Goal: Task Accomplishment & Management: Complete application form

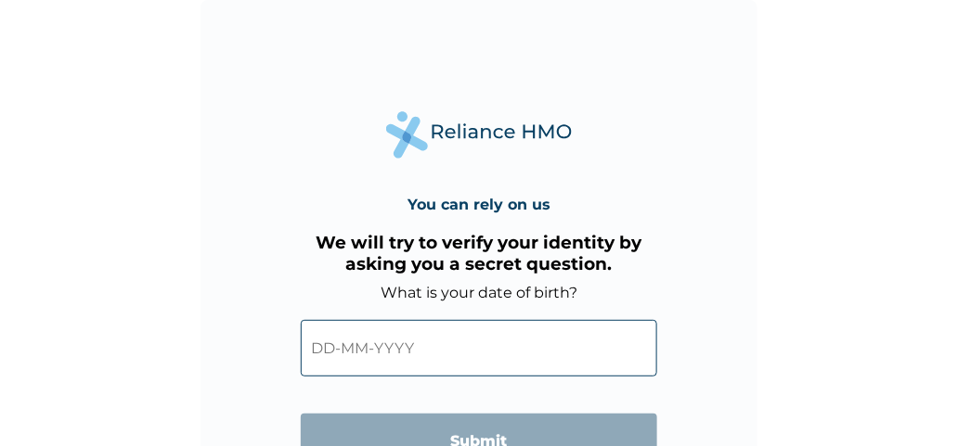
click at [464, 342] on input "text" at bounding box center [479, 348] width 356 height 57
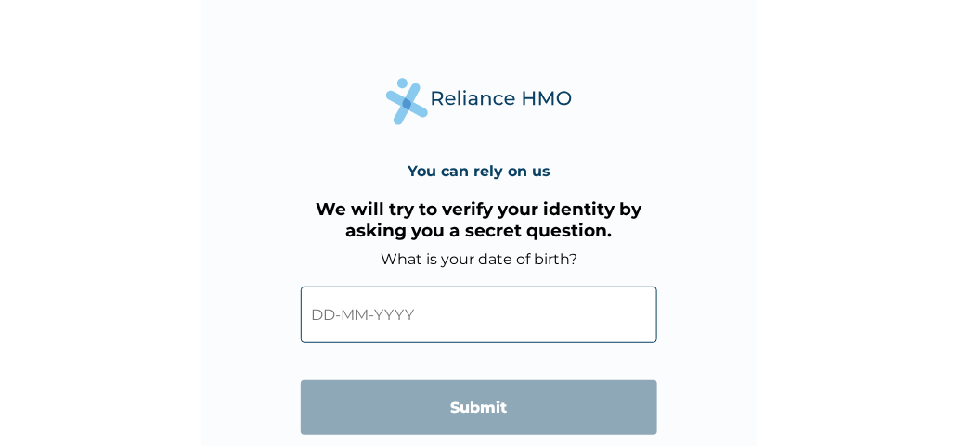
scroll to position [110, 0]
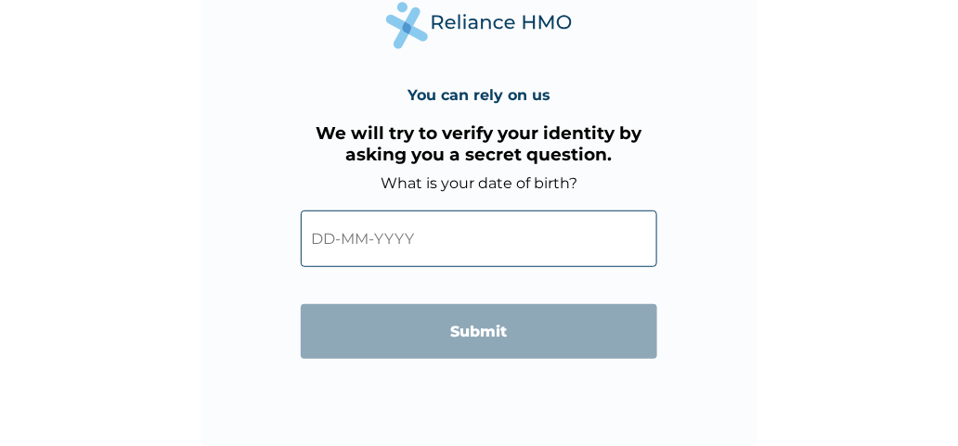
click at [583, 236] on input "text" at bounding box center [479, 239] width 356 height 57
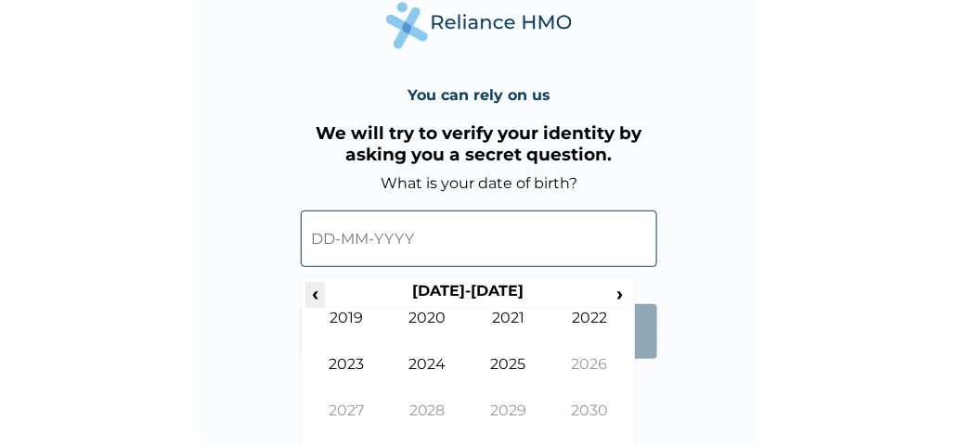
click at [316, 294] on span "‹" at bounding box center [314, 293] width 19 height 23
click at [312, 298] on span "‹" at bounding box center [314, 293] width 19 height 23
click at [306, 292] on span "‹" at bounding box center [314, 293] width 19 height 23
click at [316, 296] on span "‹" at bounding box center [314, 293] width 19 height 23
click at [316, 294] on span "‹" at bounding box center [314, 293] width 19 height 23
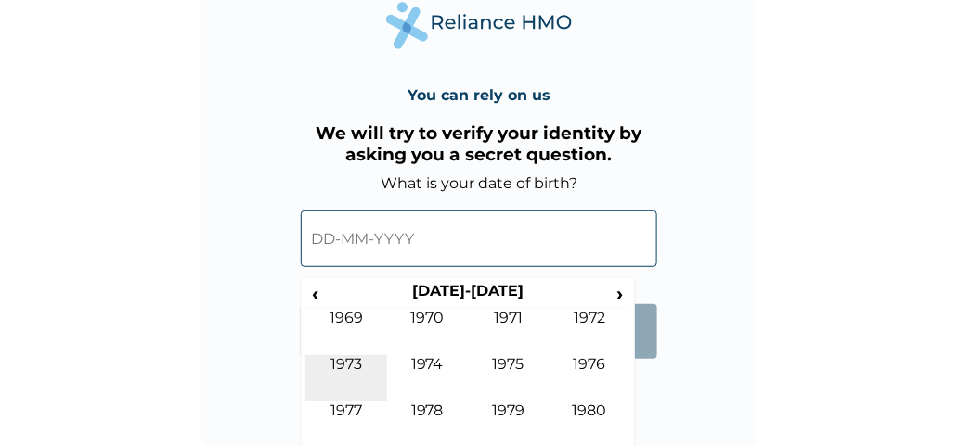
click at [358, 364] on td "1973" at bounding box center [346, 378] width 82 height 46
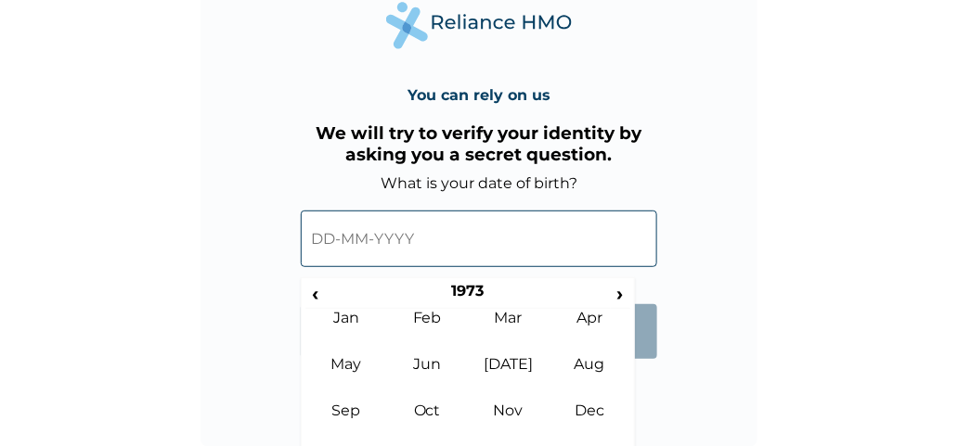
scroll to position [115, 0]
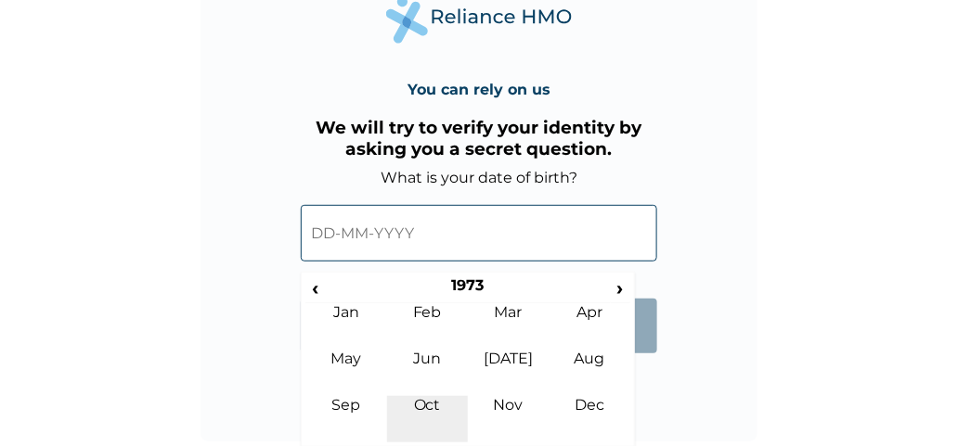
click at [435, 406] on td "Oct" at bounding box center [428, 419] width 82 height 46
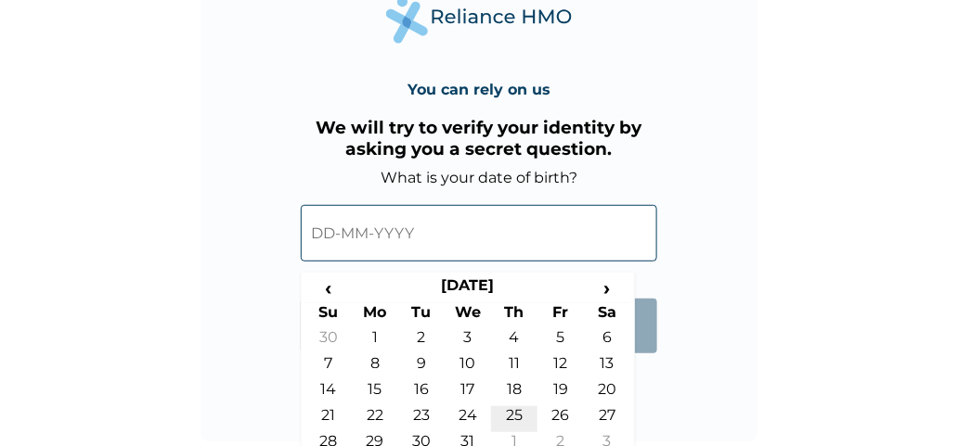
click at [516, 413] on td "25" at bounding box center [514, 420] width 46 height 26
type input "25-10-1973"
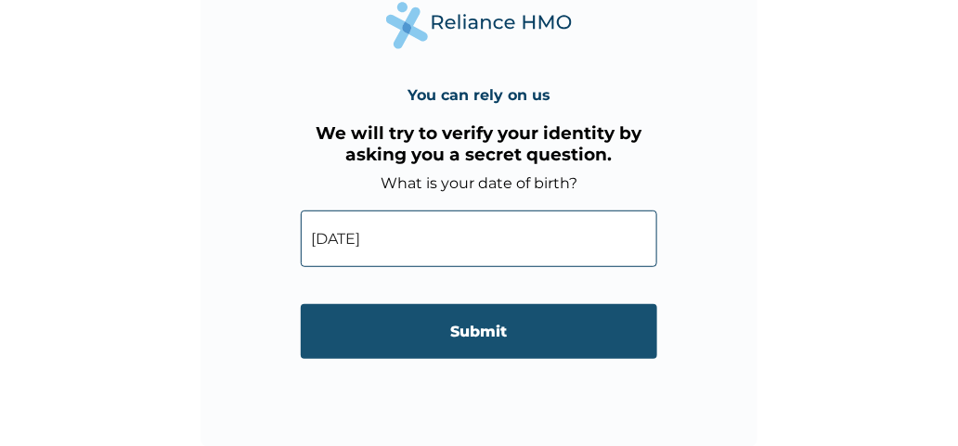
click at [490, 323] on input "Submit" at bounding box center [479, 331] width 356 height 55
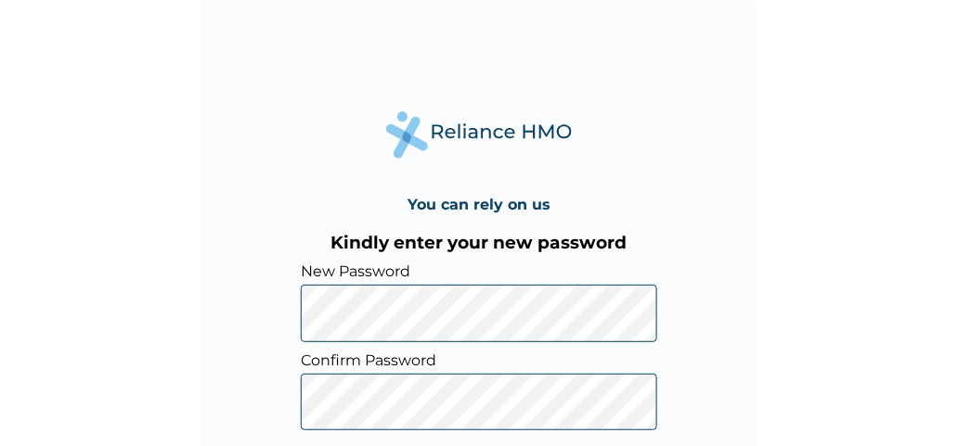
click at [728, 341] on div "You can rely on us Kindly enter your new password New Password Confirm Password…" at bounding box center [478, 278] width 557 height 557
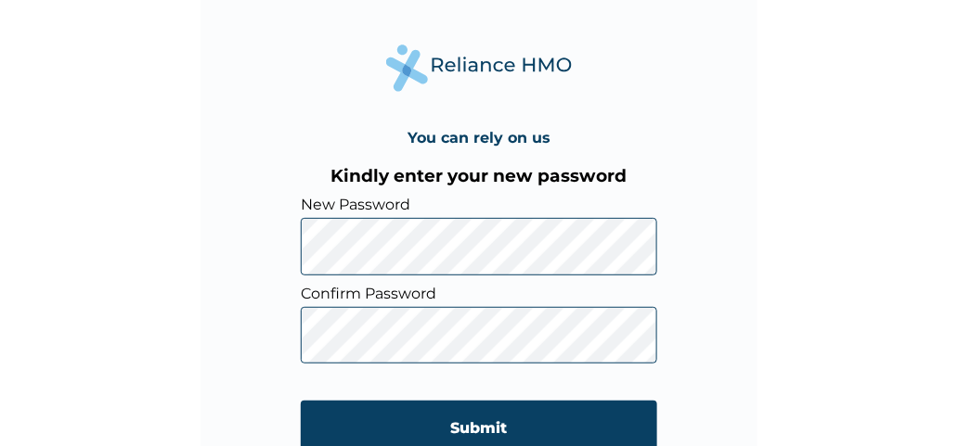
scroll to position [89, 0]
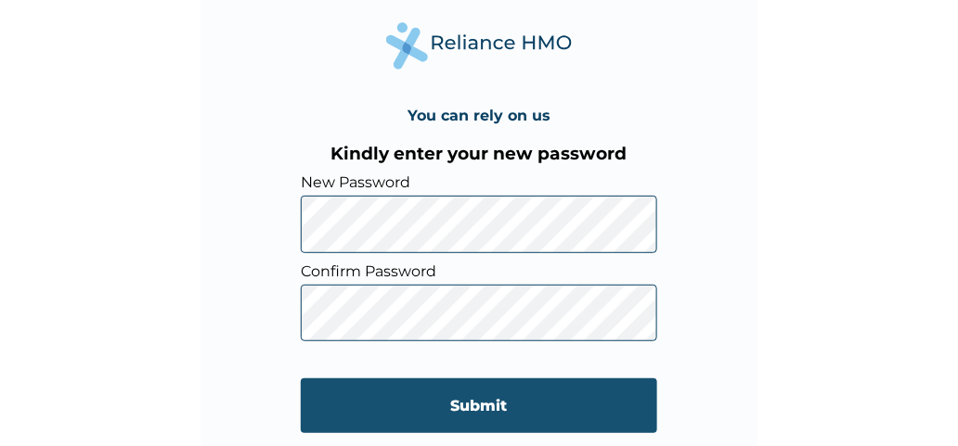
click at [510, 413] on input "Submit" at bounding box center [479, 406] width 356 height 55
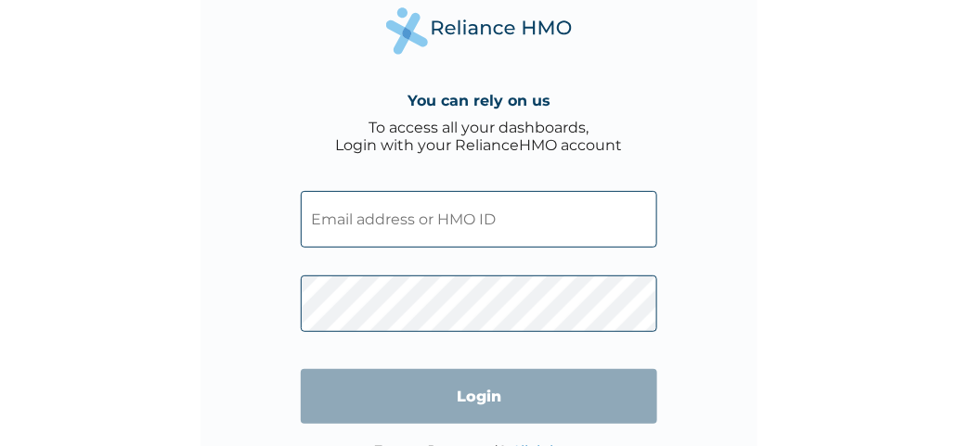
scroll to position [60, 0]
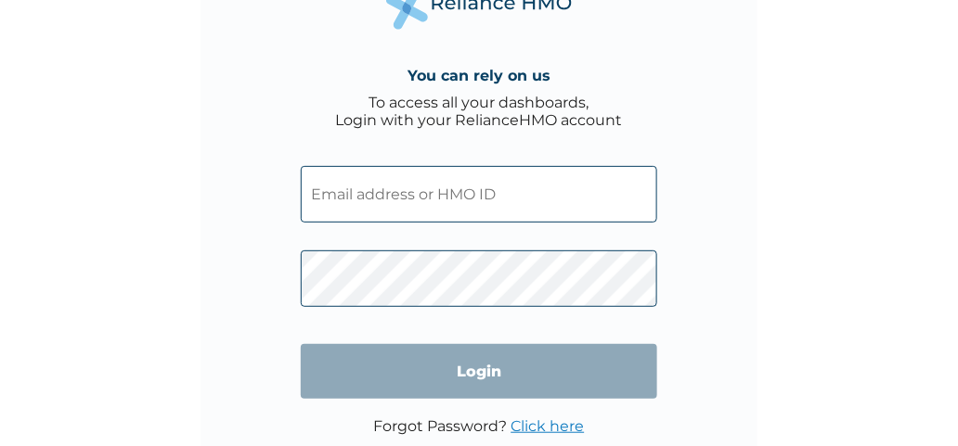
type input "EQL/10045/A"
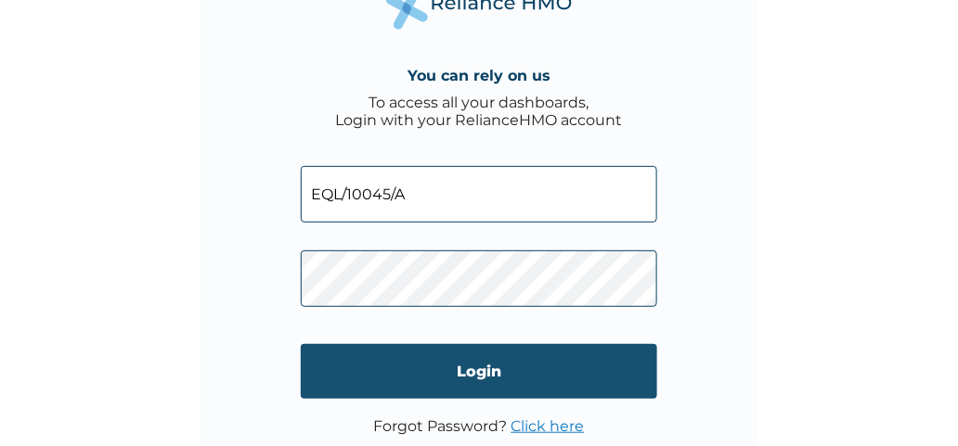
click at [547, 377] on input "Login" at bounding box center [479, 371] width 356 height 55
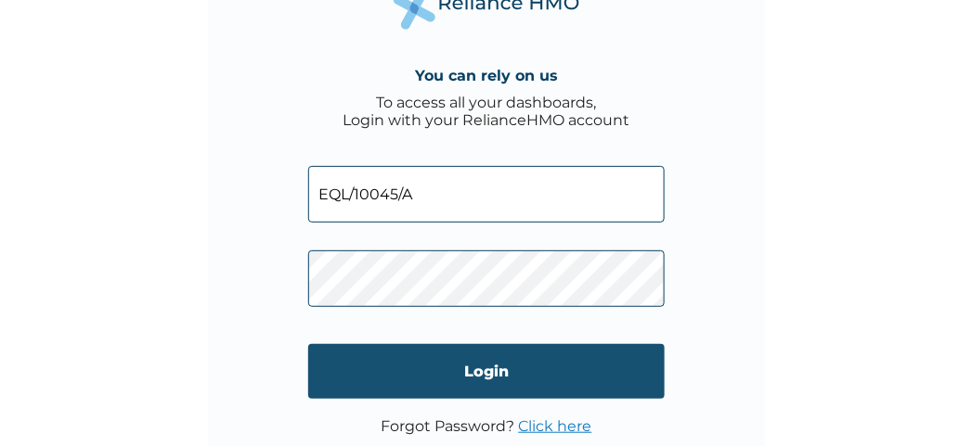
scroll to position [0, 0]
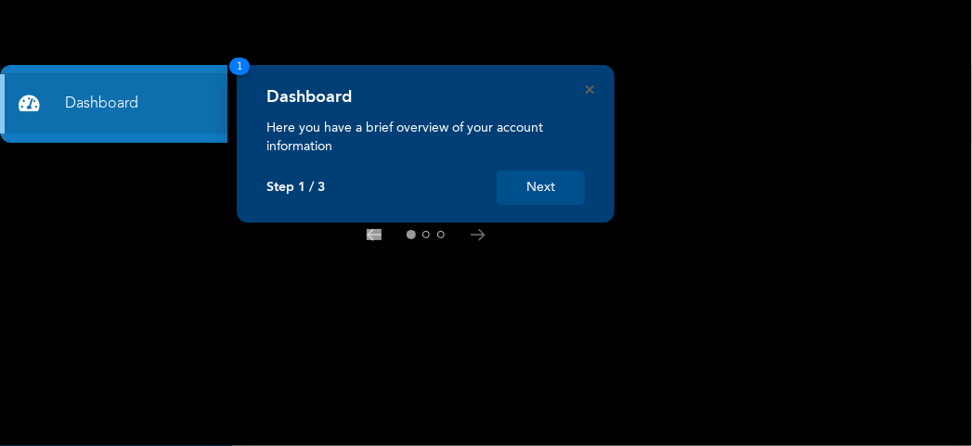
click at [528, 302] on rect at bounding box center [486, 223] width 972 height 446
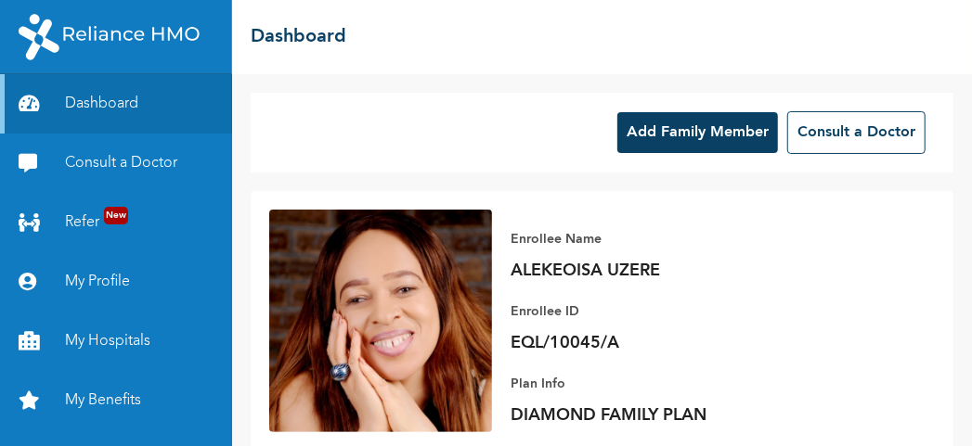
click at [710, 127] on button "Add Family Member" at bounding box center [697, 132] width 161 height 41
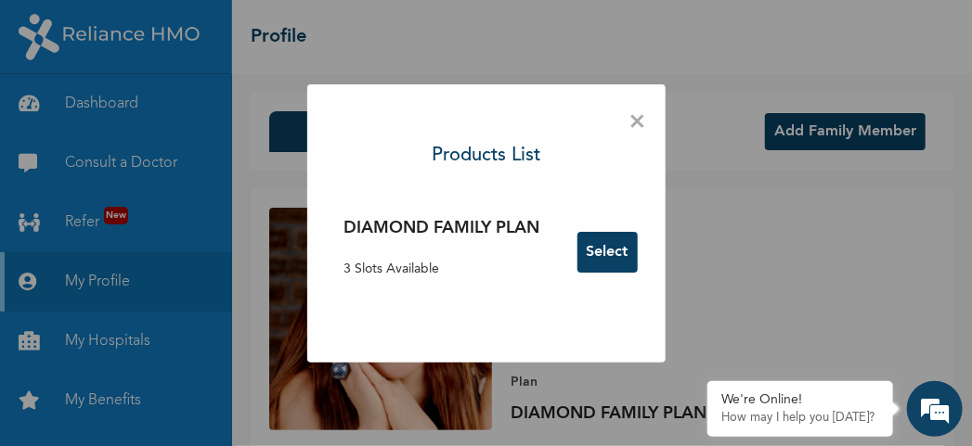
click at [601, 248] on button "Select" at bounding box center [607, 252] width 60 height 41
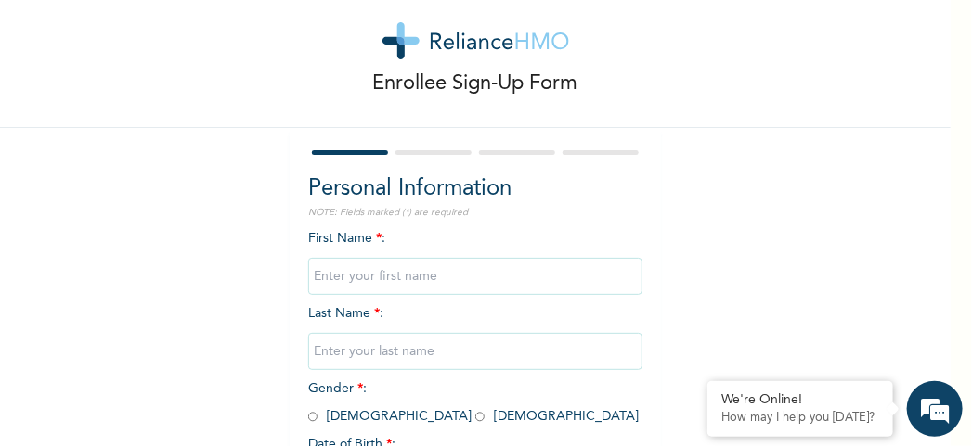
scroll to position [45, 0]
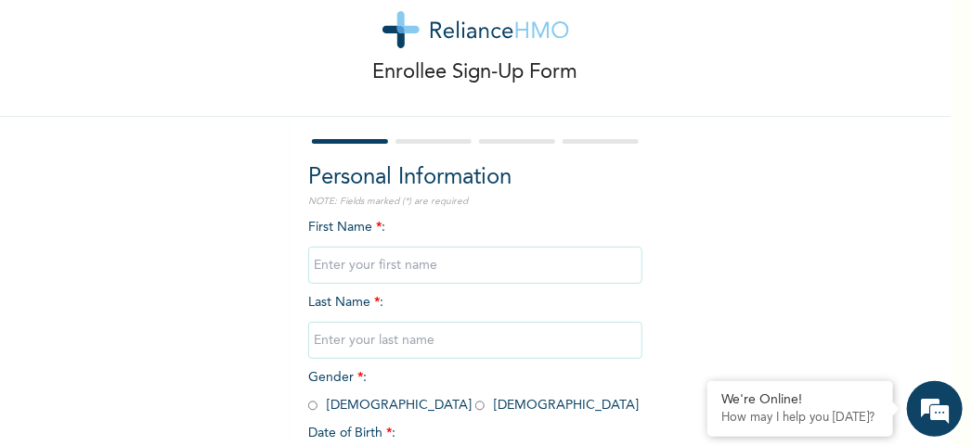
click at [490, 271] on input "text" at bounding box center [475, 265] width 334 height 37
type input "Ben"
click at [475, 342] on input "text" at bounding box center [475, 340] width 334 height 37
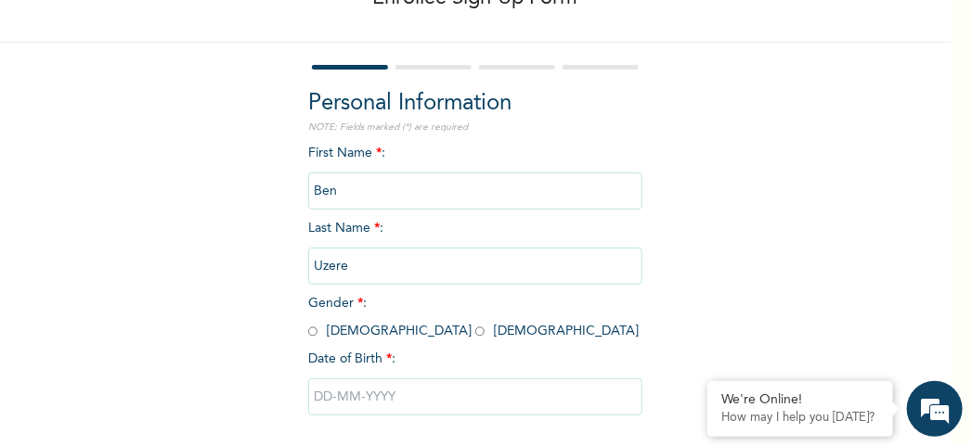
scroll to position [138, 0]
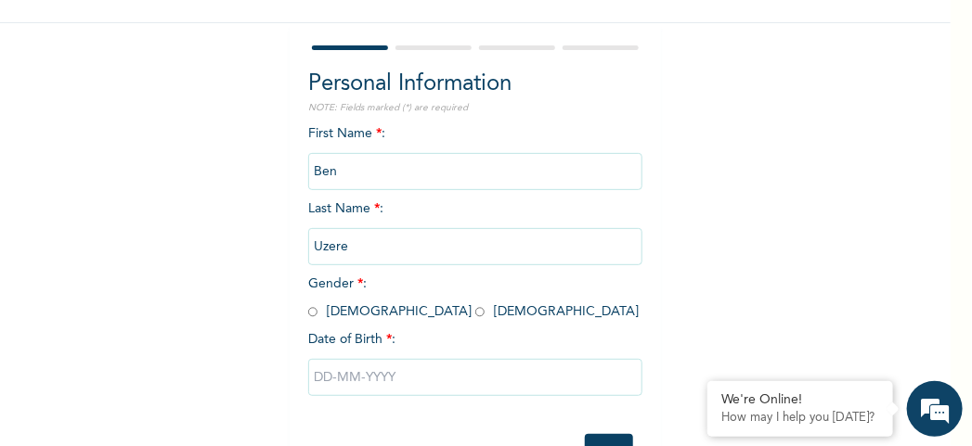
type input "Uzere"
click at [308, 311] on input "radio" at bounding box center [312, 313] width 9 height 18
radio input "true"
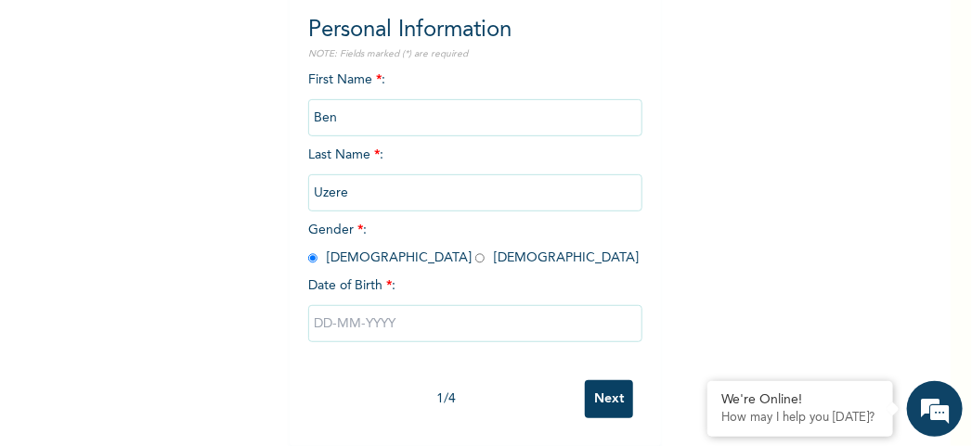
click at [466, 324] on input "text" at bounding box center [475, 323] width 334 height 37
select select "9"
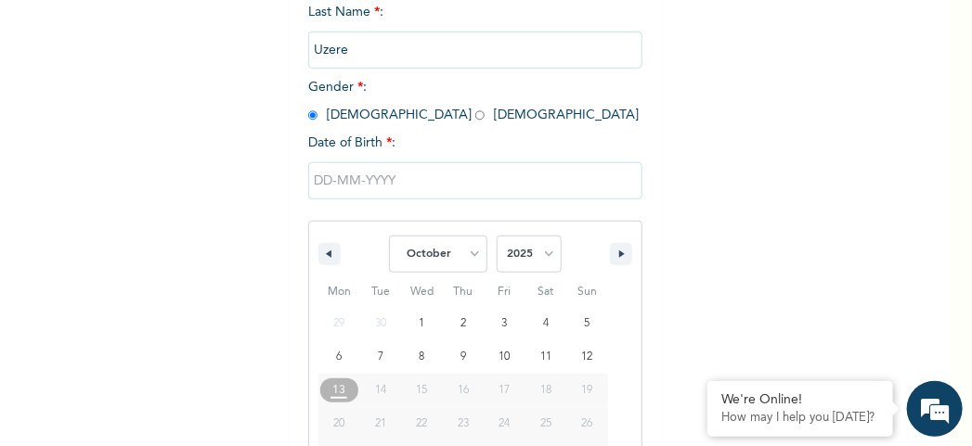
scroll to position [395, 0]
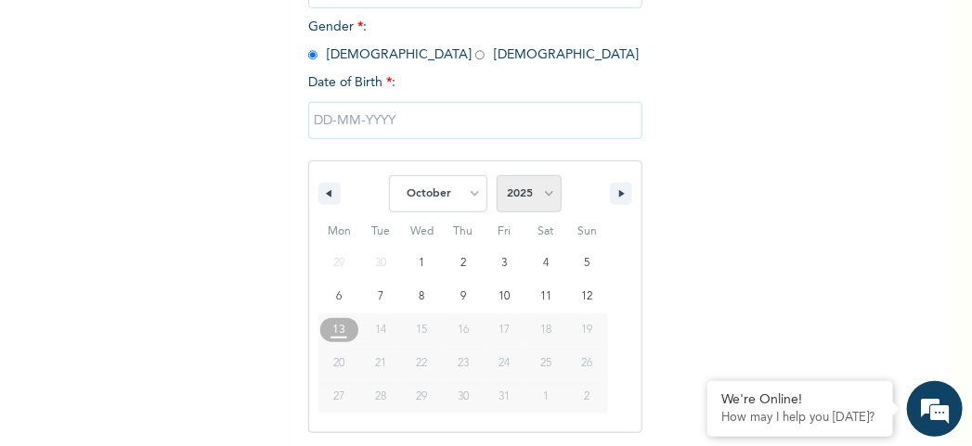
click at [542, 194] on select "2025 2024 2023 2022 2021 2020 2019 2018 2017 2016 2015 2014 2013 2012 2011 2010…" at bounding box center [529, 193] width 65 height 37
click at [497, 175] on select "2025 2024 2023 2022 2021 2020 2019 2018 2017 2016 2015 2014 2013 2012 2011 2010…" at bounding box center [529, 193] width 65 height 37
click at [545, 194] on select "2025 2024 2023 2022 2021 2020 2019 2018 2017 2016 2015 2014 2013 2012 2011 2010…" at bounding box center [529, 193] width 65 height 37
select select "1965"
click at [497, 175] on select "2025 2024 2023 2022 2021 2020 2019 2018 2017 2016 2015 2014 2013 2012 2011 2010…" at bounding box center [529, 193] width 65 height 37
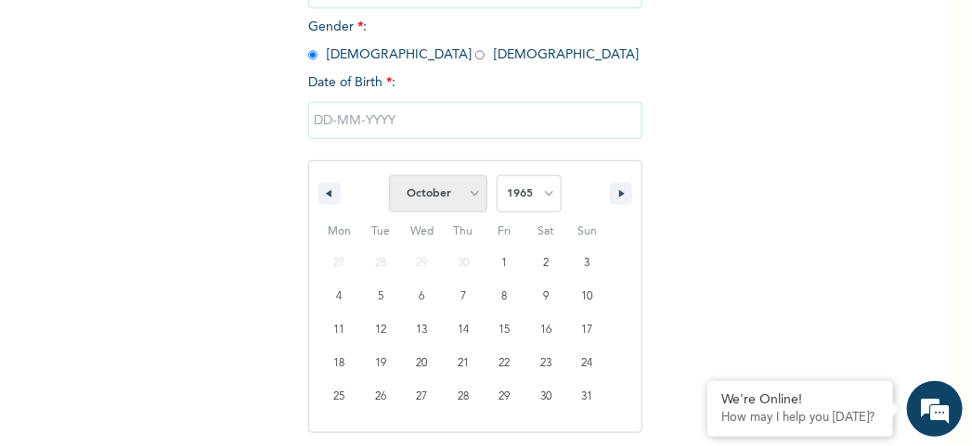
click at [467, 188] on select "January February March April May June July August September October November De…" at bounding box center [438, 193] width 98 height 37
select select "8"
click at [389, 175] on select "January February March April May June July August September October November De…" at bounding box center [438, 193] width 98 height 37
type input "[DATE]"
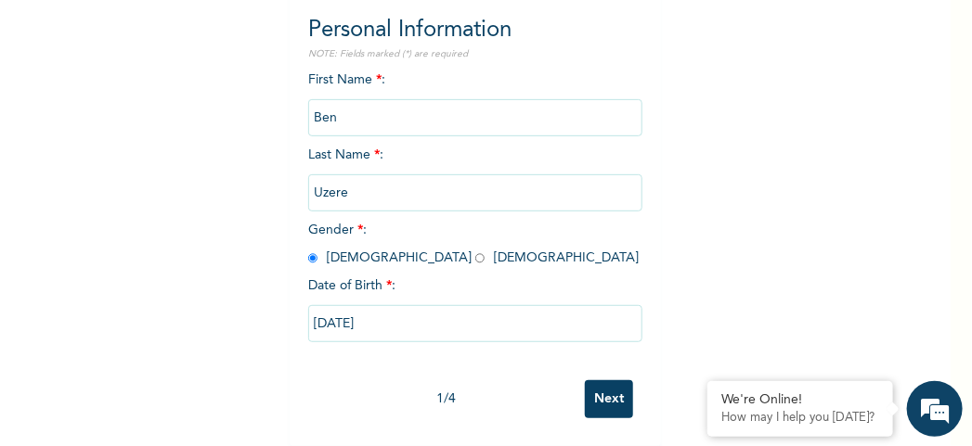
scroll to position [205, 0]
click at [603, 381] on input "Next" at bounding box center [609, 400] width 48 height 38
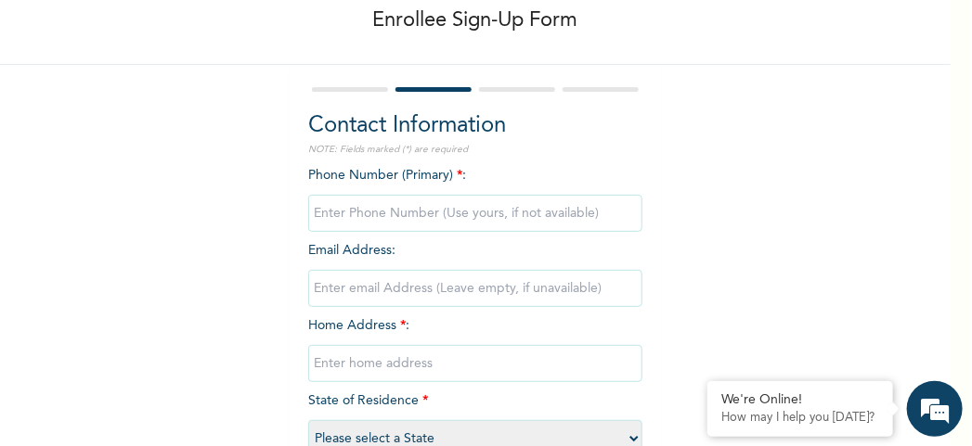
scroll to position [97, 0]
click at [531, 213] on input "phone" at bounding box center [475, 212] width 334 height 37
type input "08033011140"
click at [491, 292] on input "email" at bounding box center [475, 287] width 334 height 37
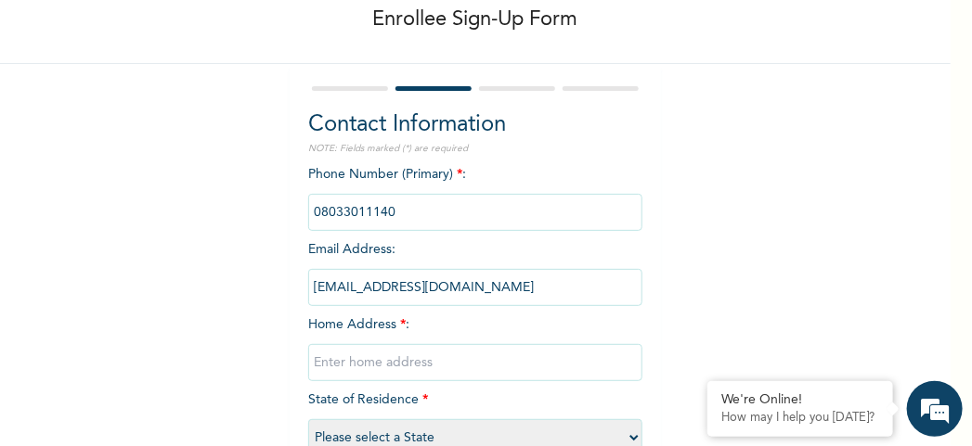
type input "[EMAIL_ADDRESS][DOMAIN_NAME]"
click at [442, 355] on input "text" at bounding box center [475, 362] width 334 height 37
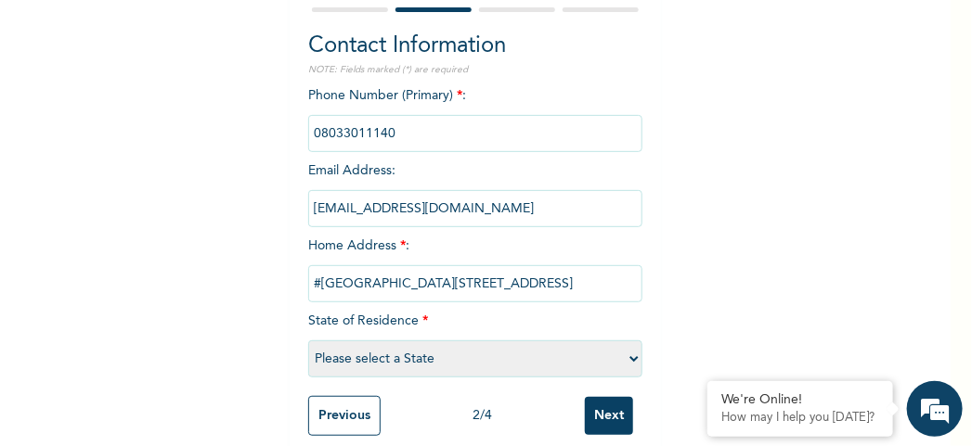
scroll to position [183, 0]
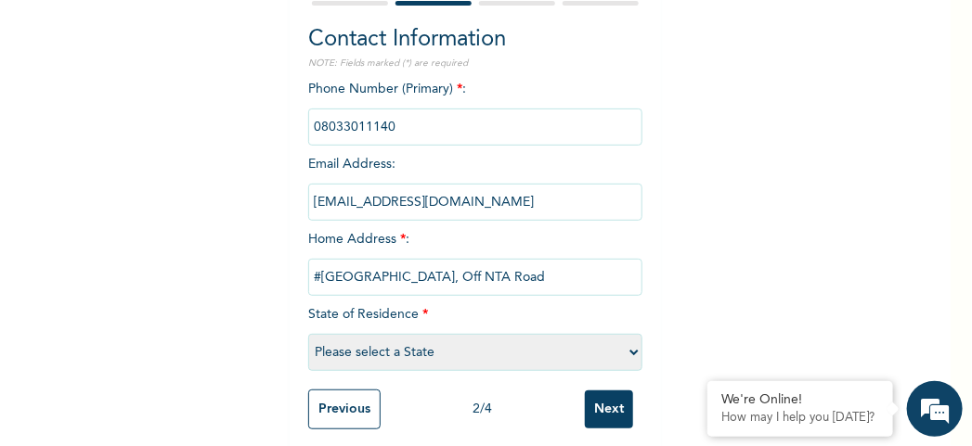
type input "#[GEOGRAPHIC_DATA], Off NTA Road"
click at [470, 355] on select "Please select a State [PERSON_NAME] (FCT) [PERSON_NAME] Ibom [GEOGRAPHIC_DATA] …" at bounding box center [475, 352] width 334 height 37
select select "33"
click at [308, 334] on select "Please select a State [PERSON_NAME] (FCT) [PERSON_NAME] Ibom [GEOGRAPHIC_DATA] …" at bounding box center [475, 352] width 334 height 37
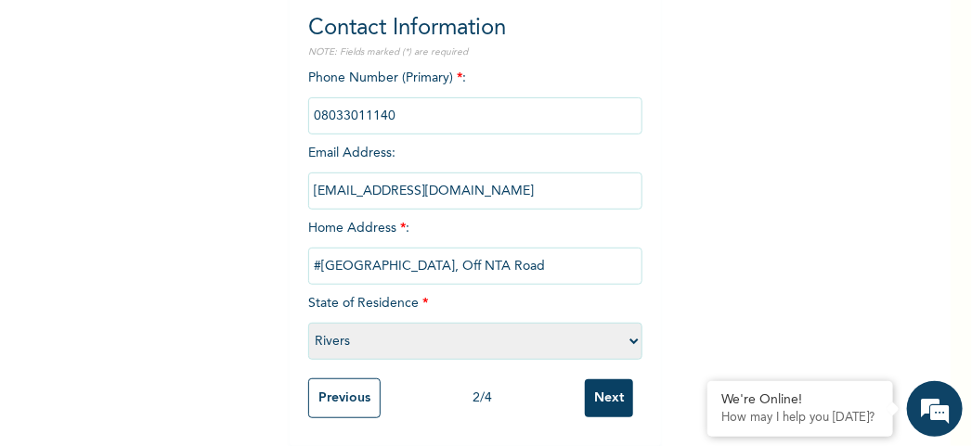
click at [610, 386] on input "Next" at bounding box center [609, 399] width 48 height 38
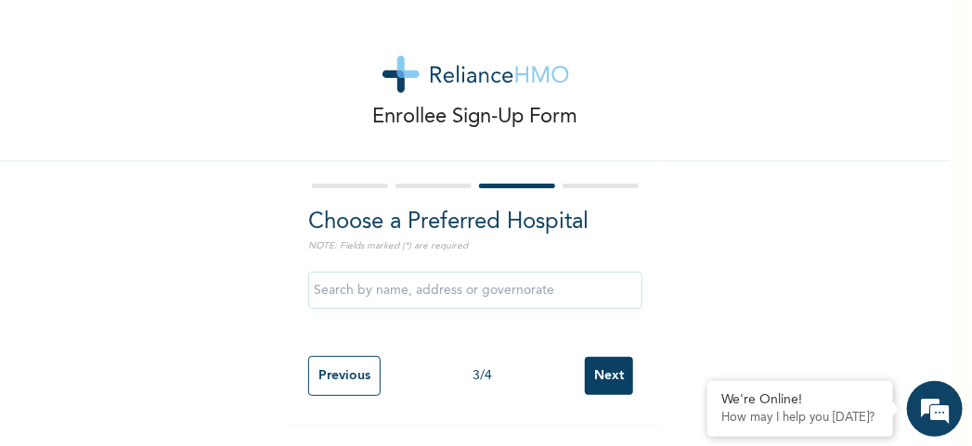
scroll to position [0, 0]
click at [562, 297] on input "text" at bounding box center [475, 290] width 334 height 37
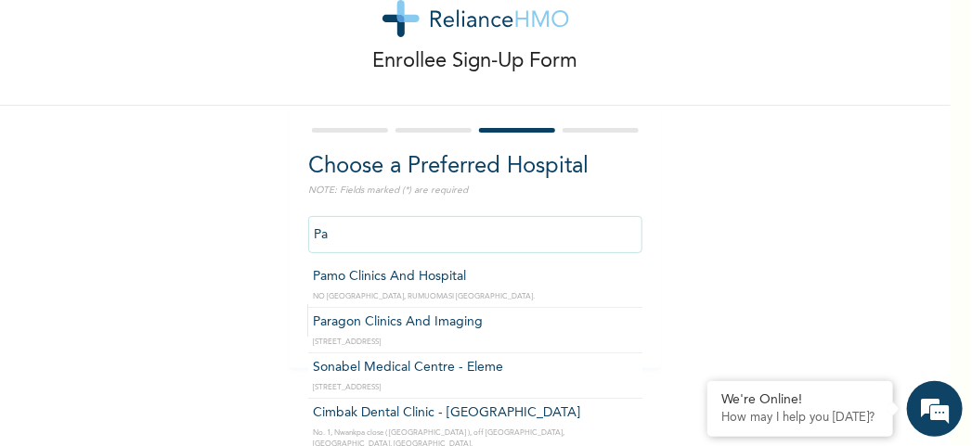
click at [466, 234] on input "Pa" at bounding box center [475, 234] width 334 height 37
type input "P"
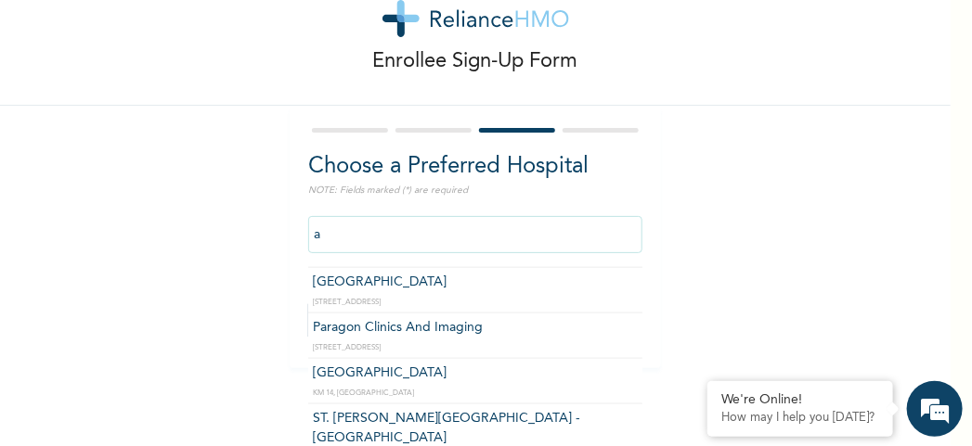
scroll to position [862, 0]
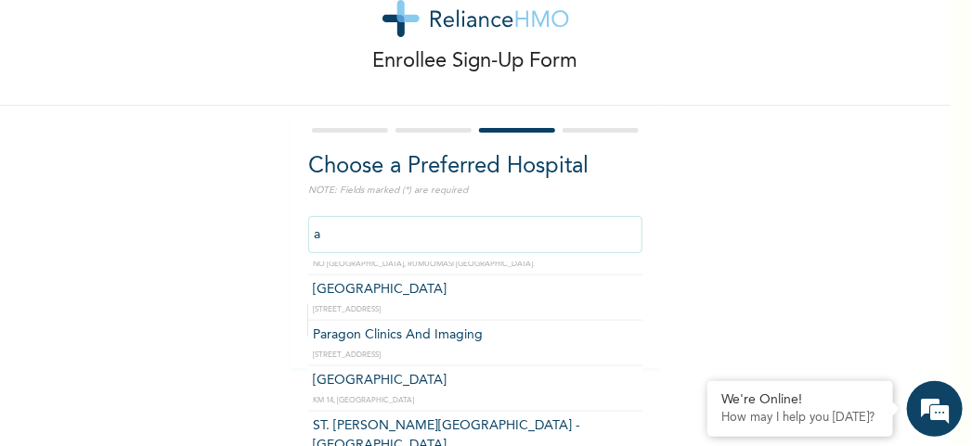
type input "Paragon Clinics And Imaging"
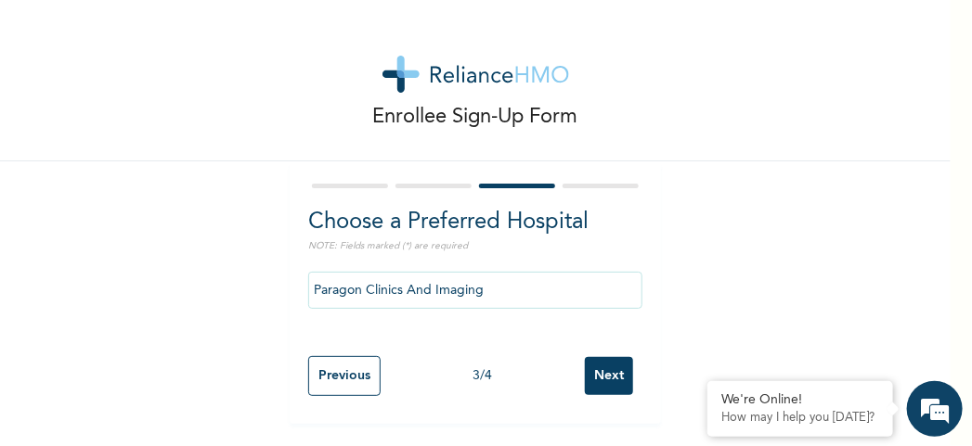
click at [601, 369] on input "Next" at bounding box center [609, 376] width 48 height 38
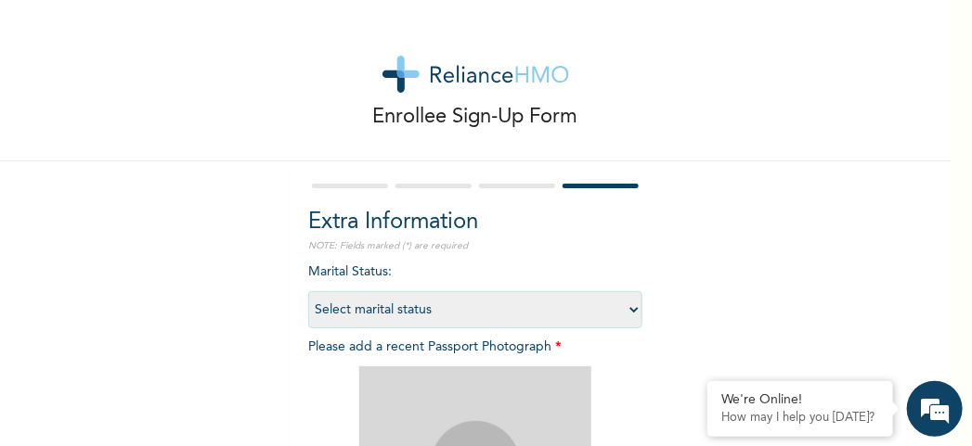
click at [631, 317] on select "Select marital status [DEMOGRAPHIC_DATA] Married [DEMOGRAPHIC_DATA] Widow/[DEMO…" at bounding box center [475, 309] width 334 height 37
select select "2"
click at [308, 291] on select "Select marital status [DEMOGRAPHIC_DATA] Married [DEMOGRAPHIC_DATA] Widow/[DEMO…" at bounding box center [475, 309] width 334 height 37
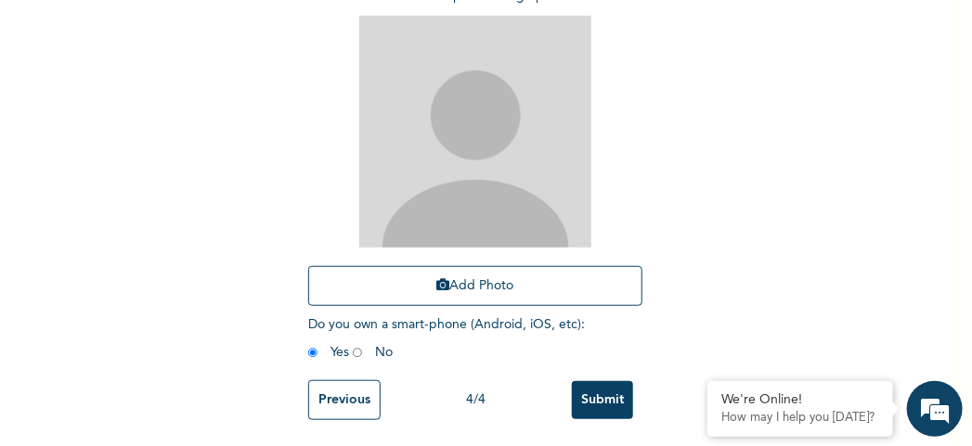
scroll to position [354, 0]
click at [601, 400] on input "Submit" at bounding box center [602, 399] width 61 height 38
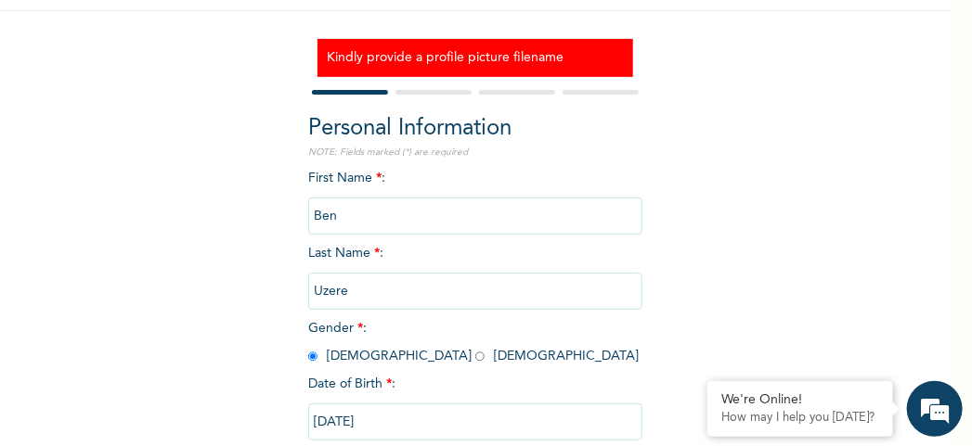
scroll to position [262, 0]
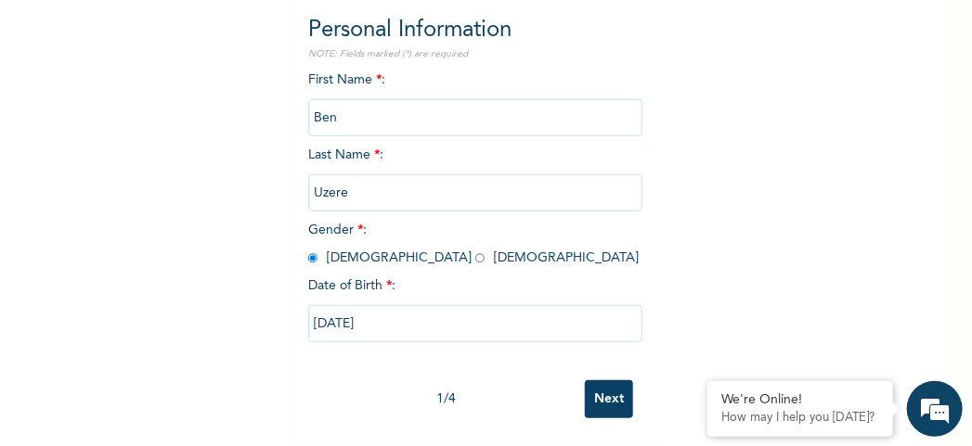
click at [601, 381] on input "Next" at bounding box center [609, 400] width 48 height 38
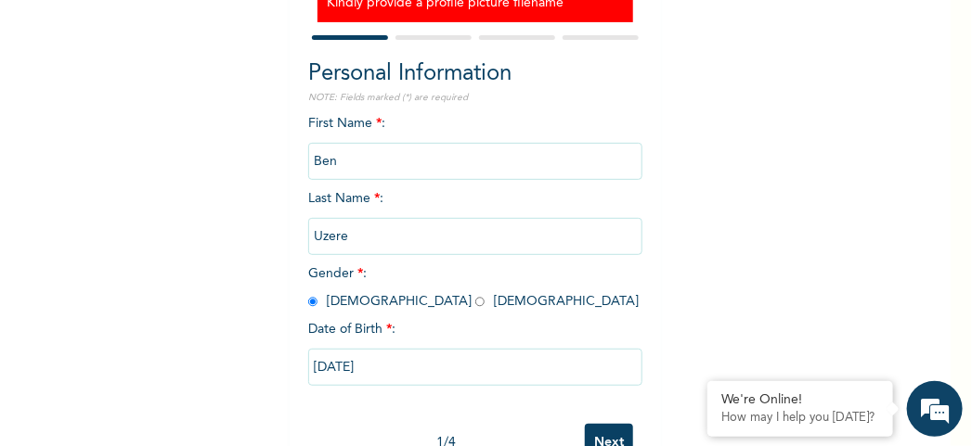
select select "33"
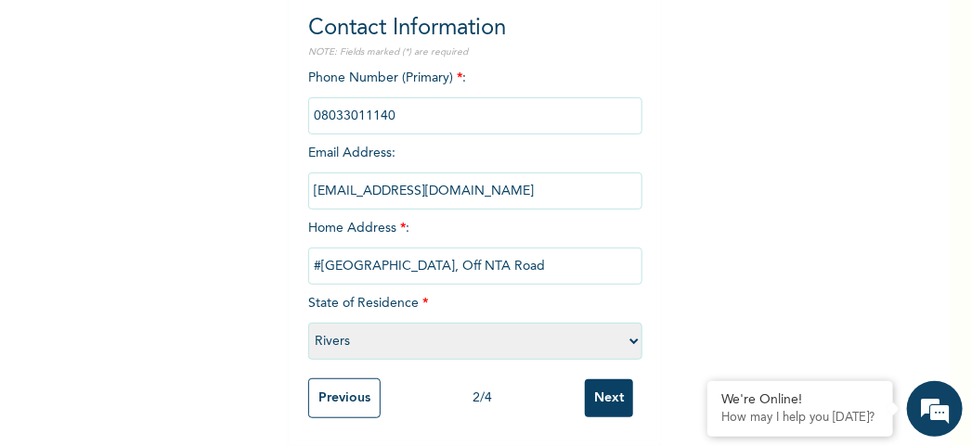
click at [603, 388] on input "Next" at bounding box center [609, 399] width 48 height 38
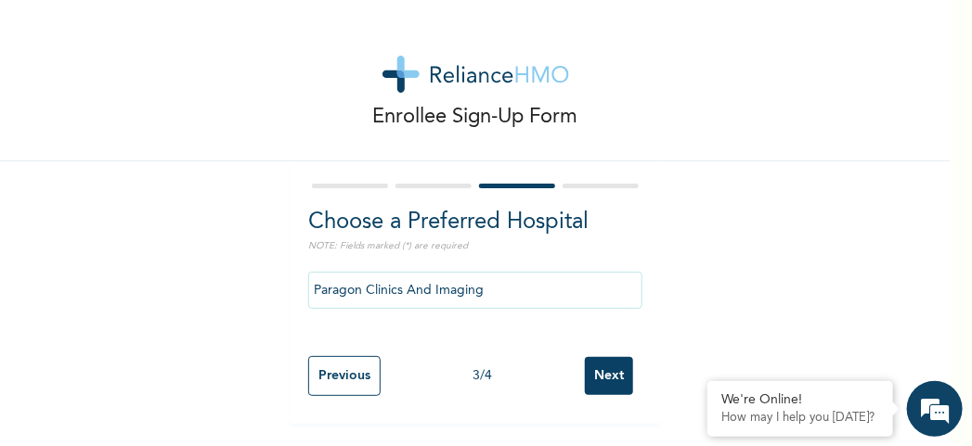
click at [605, 381] on input "Next" at bounding box center [609, 376] width 48 height 38
select select "2"
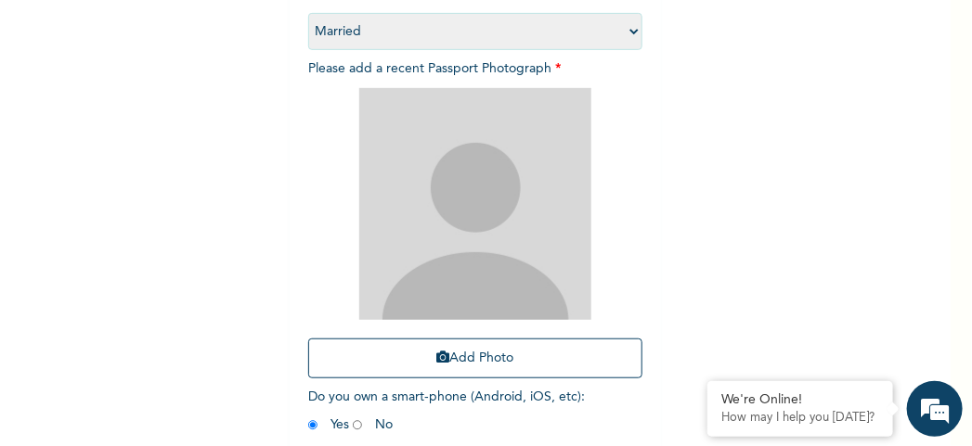
scroll to position [283, 0]
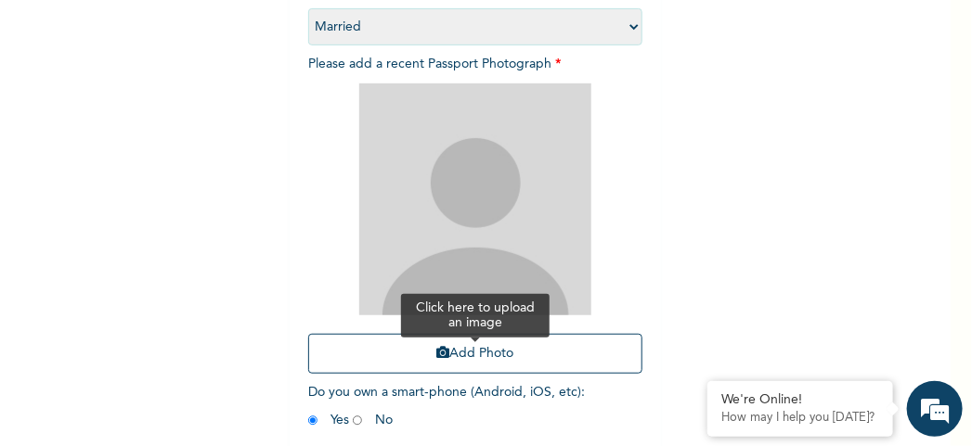
click at [490, 360] on button "Add Photo" at bounding box center [475, 354] width 334 height 40
click at [498, 352] on button "Add Photo" at bounding box center [475, 354] width 334 height 40
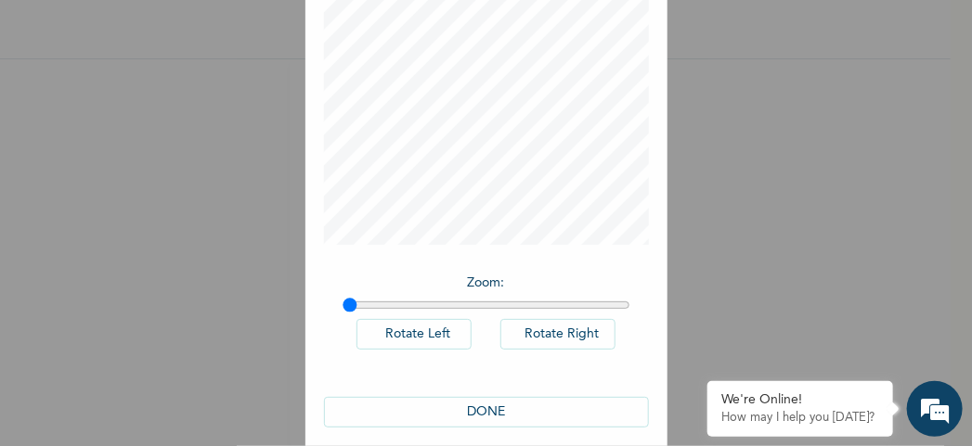
scroll to position [185, 0]
click at [479, 411] on button "DONE" at bounding box center [486, 411] width 325 height 31
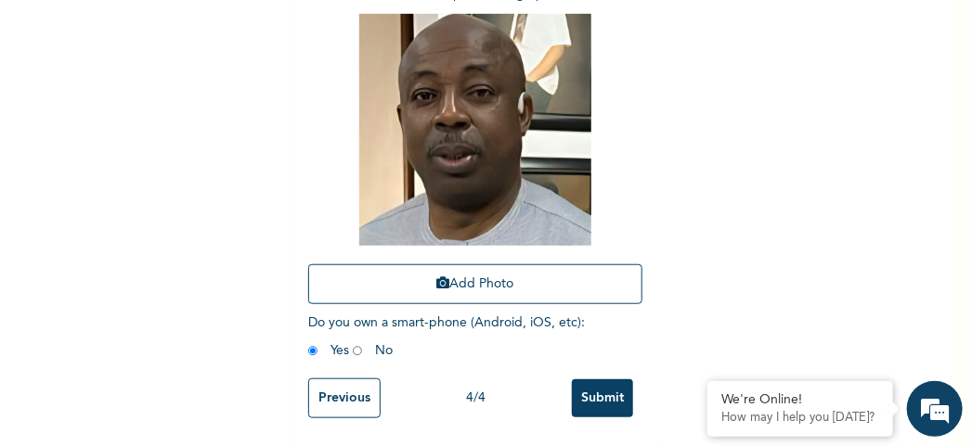
scroll to position [366, 0]
click at [592, 390] on input "Submit" at bounding box center [602, 399] width 61 height 38
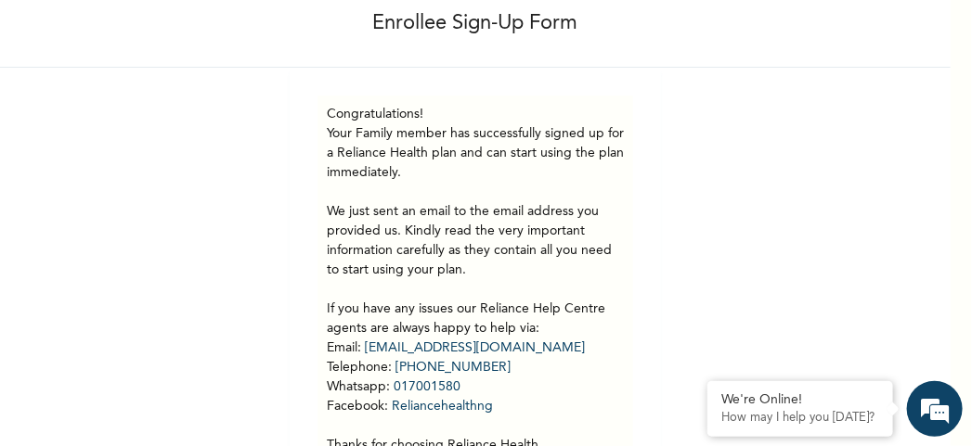
scroll to position [205, 0]
